Goal: Information Seeking & Learning: Learn about a topic

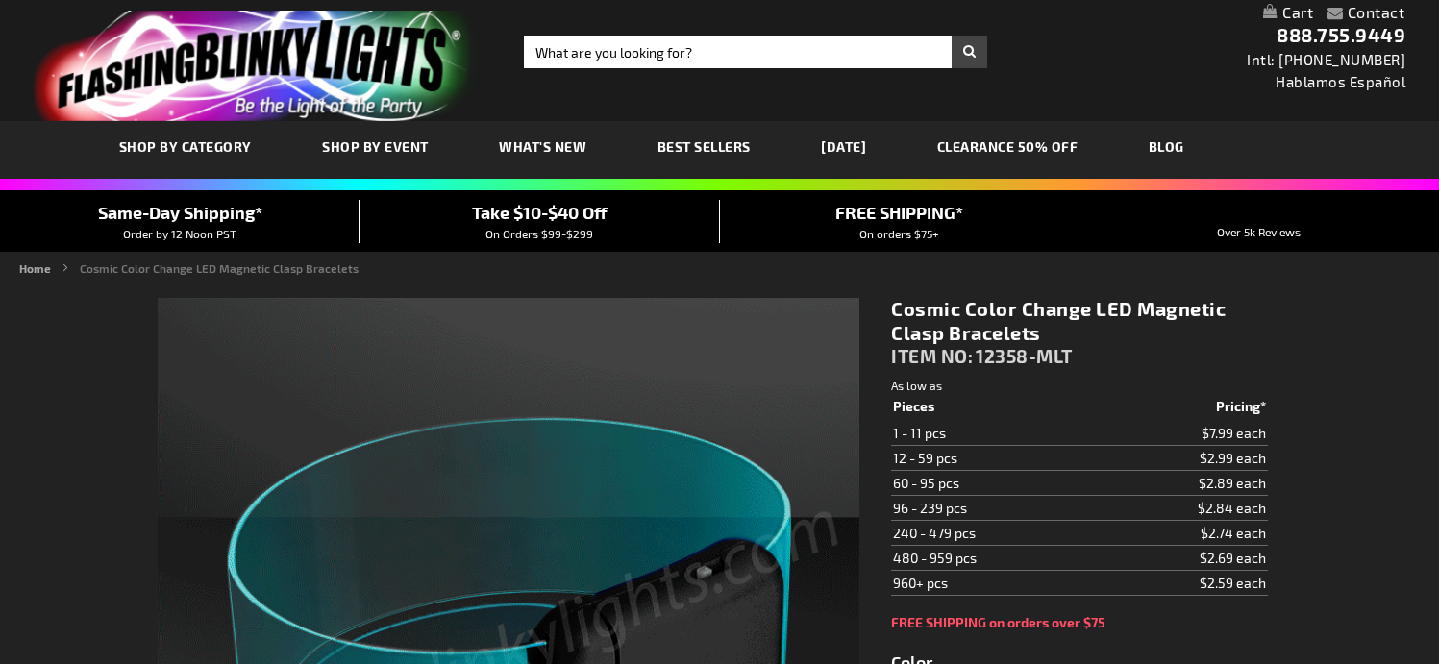
type input "5659"
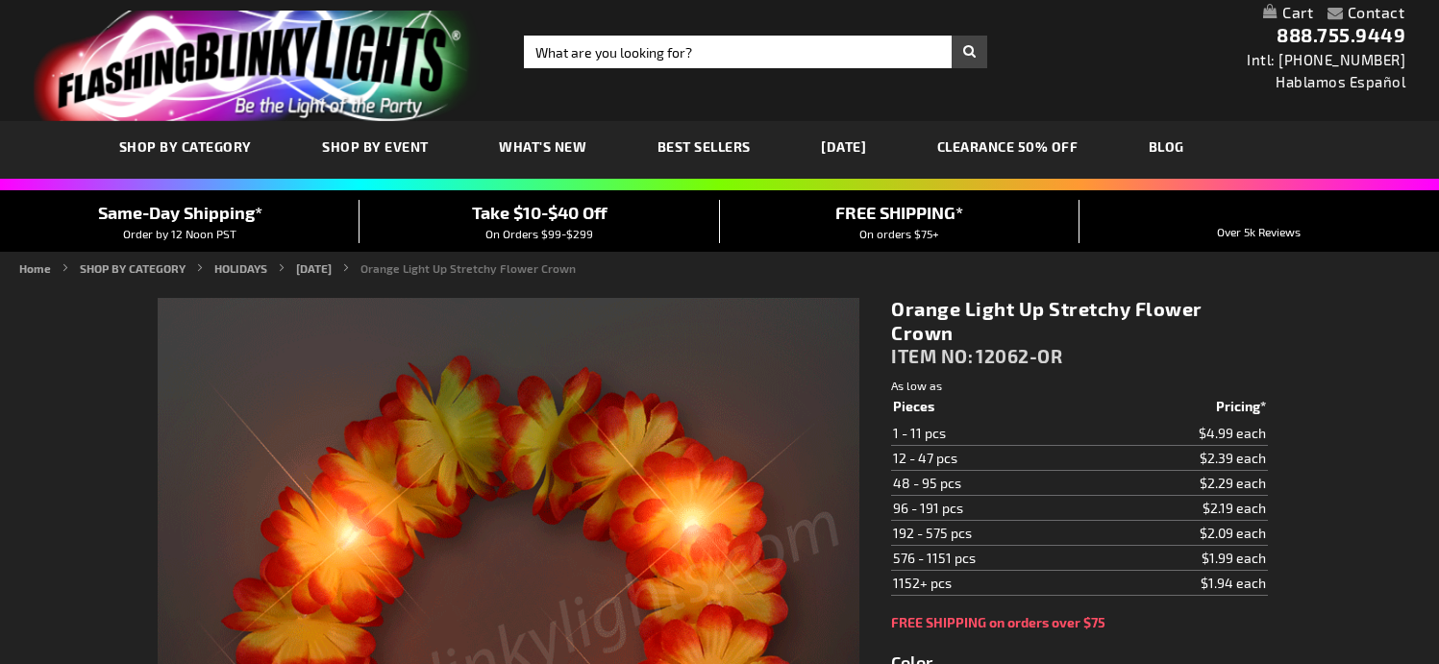
type input "5637"
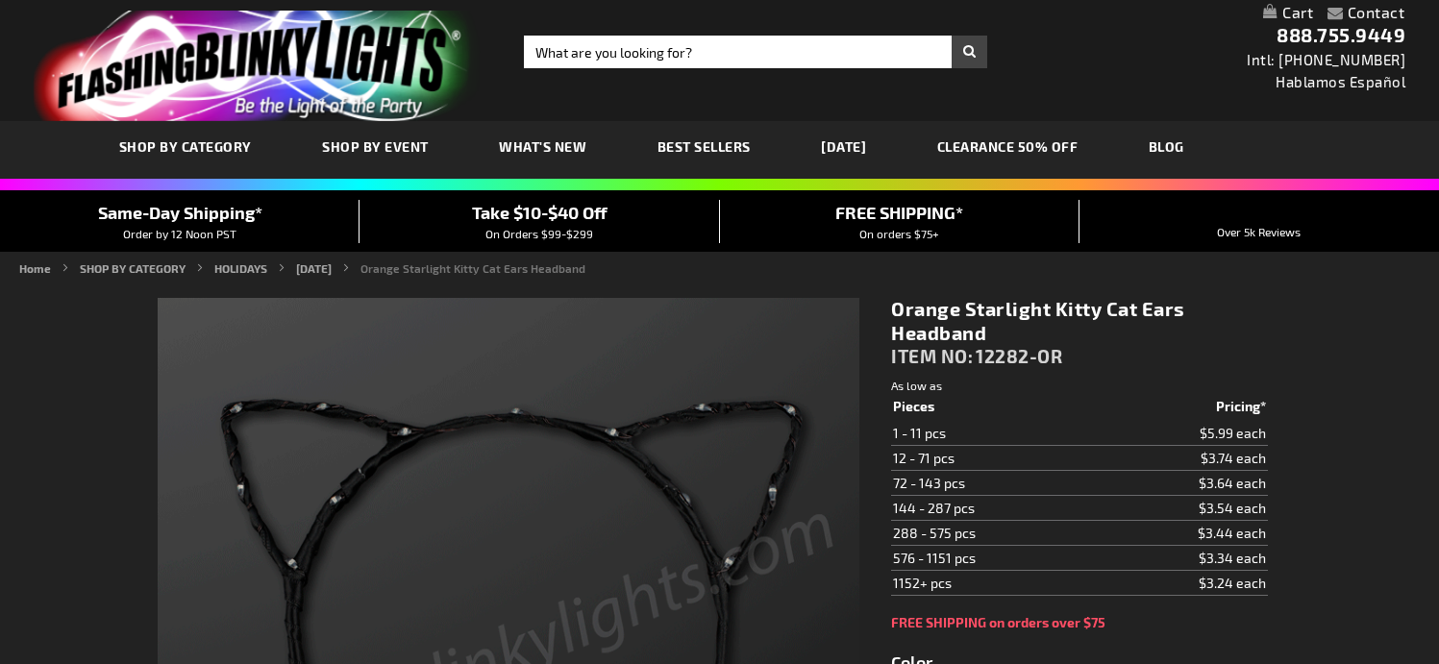
type input "5637"
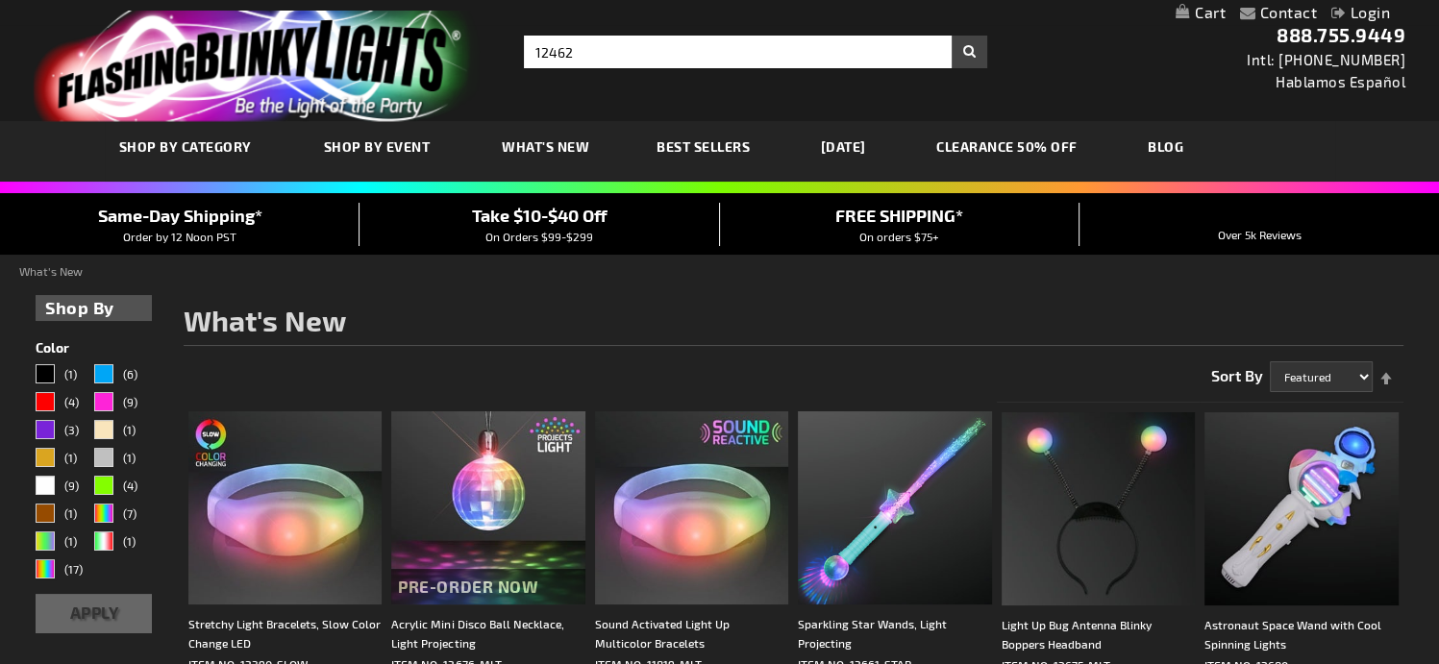
type input "12462"
click at [952, 36] on button "Search" at bounding box center [970, 52] width 36 height 33
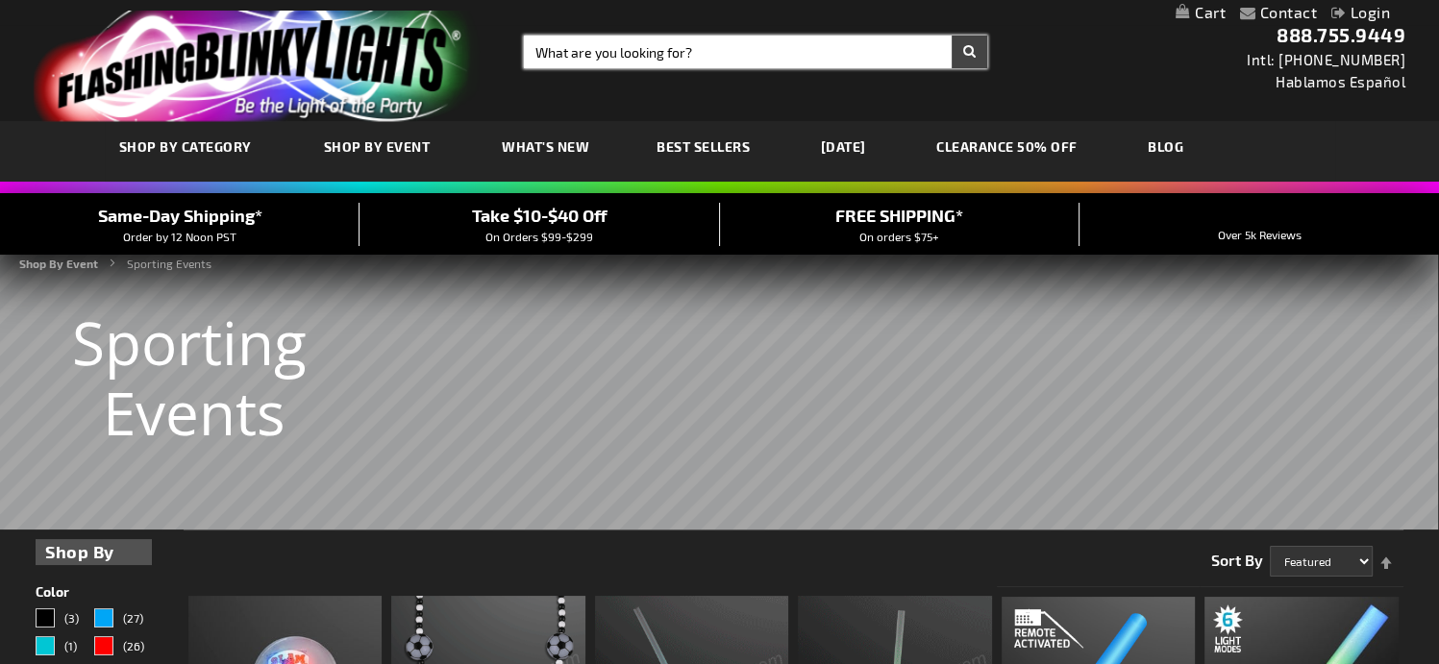
click at [611, 58] on input "Search" at bounding box center [755, 52] width 463 height 33
type input "baseball"
click at [952, 36] on button "Search" at bounding box center [970, 52] width 36 height 33
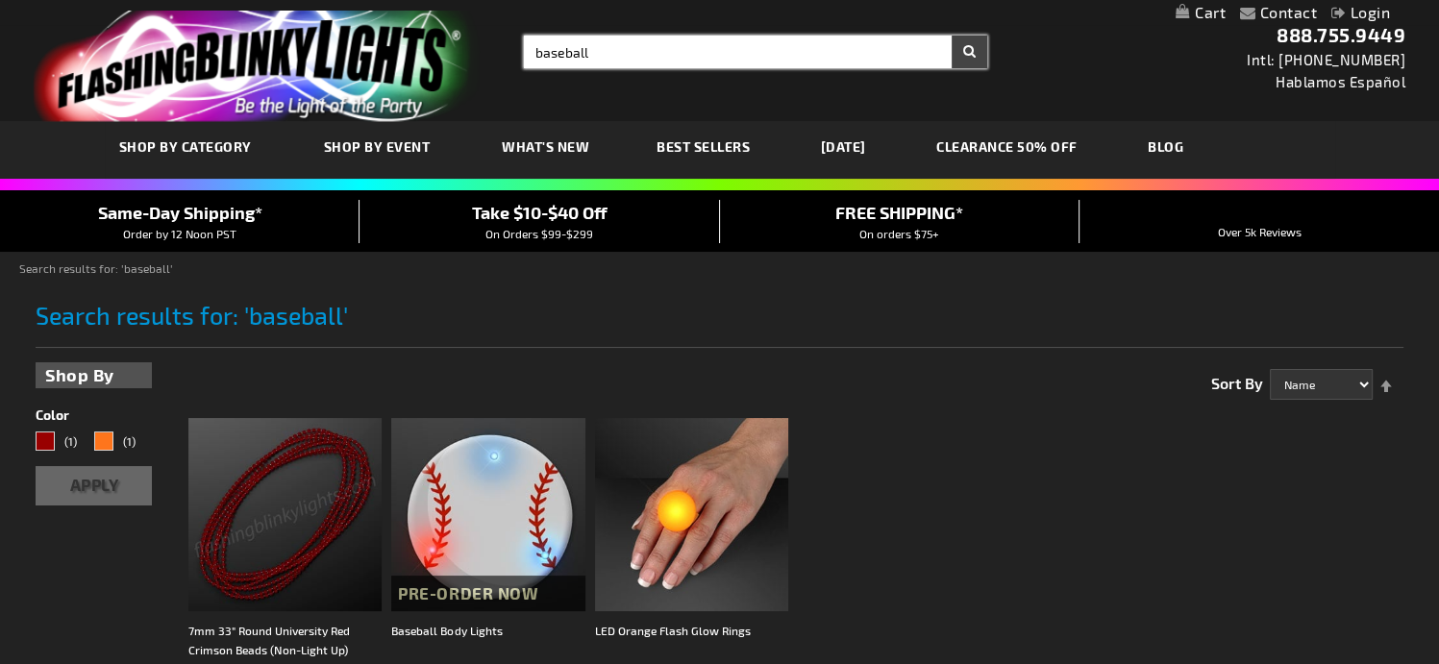
drag, startPoint x: 565, startPoint y: 53, endPoint x: 1050, endPoint y: 74, distance: 484.9
click at [802, 50] on input "baseball" at bounding box center [755, 52] width 463 height 33
type input "base"
click at [952, 36] on button "Search" at bounding box center [970, 52] width 36 height 33
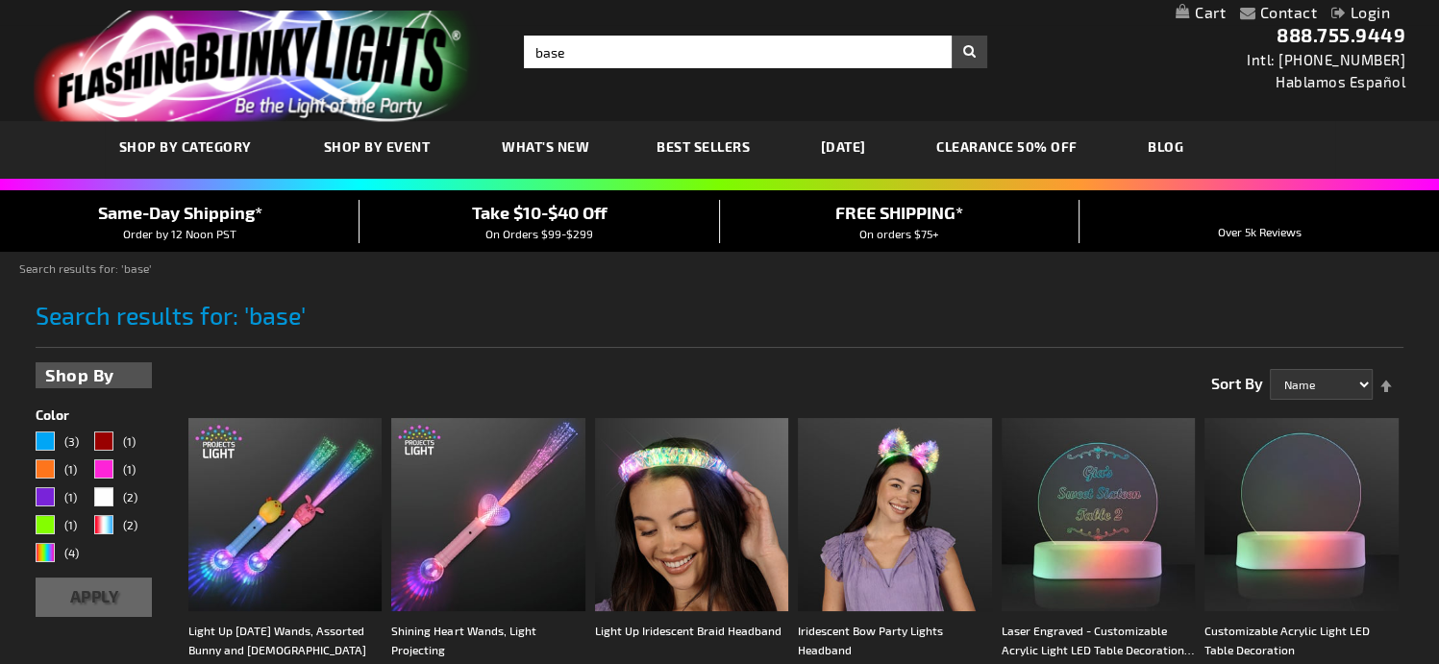
click at [546, 153] on span "What's New" at bounding box center [545, 146] width 87 height 16
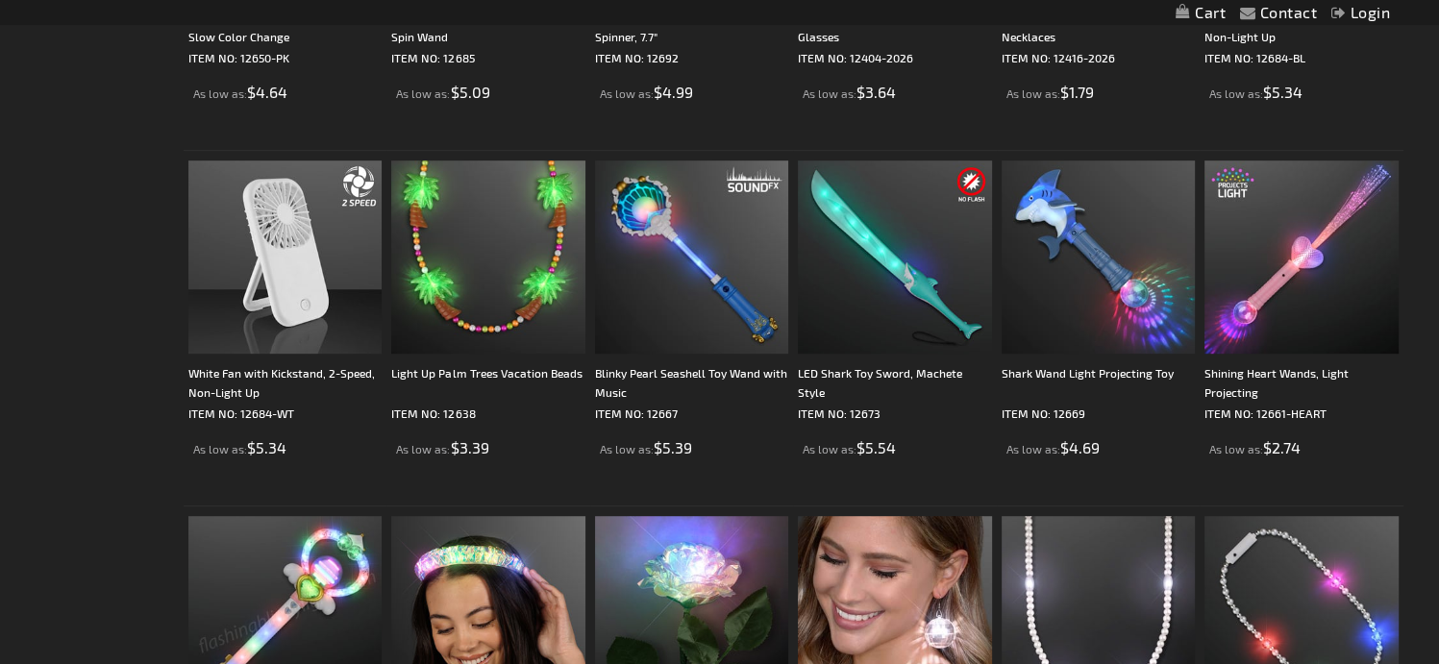
scroll to position [1284, 0]
